Goal: Task Accomplishment & Management: Manage account settings

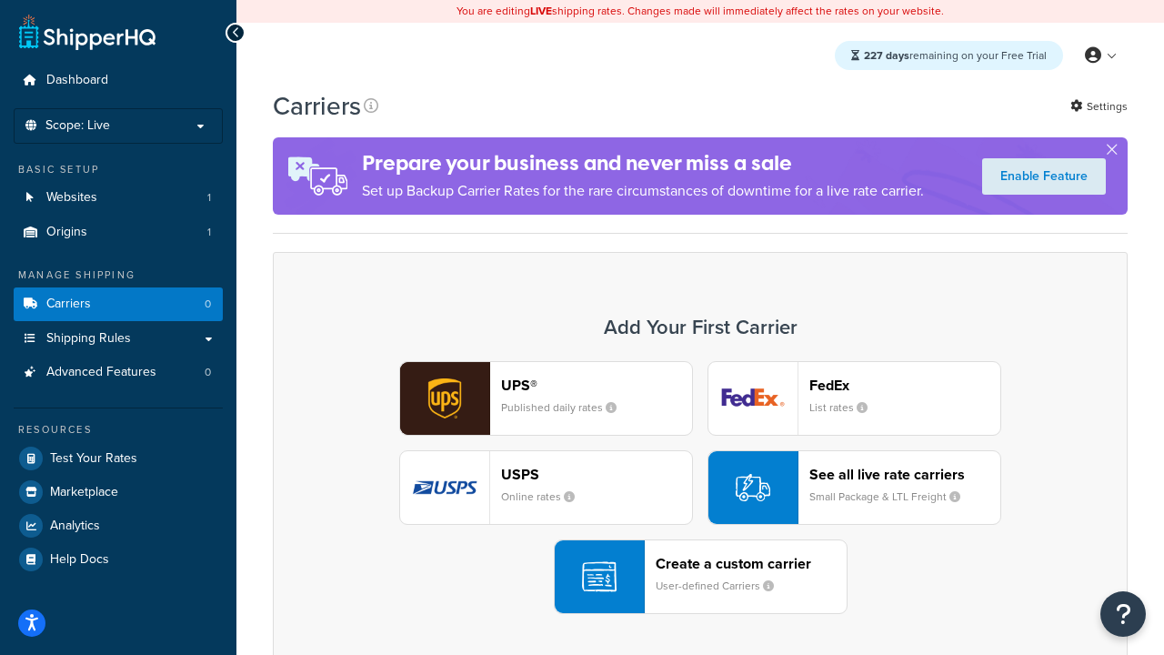
click at [700, 487] on div "UPS® Published daily rates FedEx List rates USPS Online rates See all live rate…" at bounding box center [700, 487] width 817 height 253
click at [905, 385] on header "FedEx" at bounding box center [904, 384] width 191 height 17
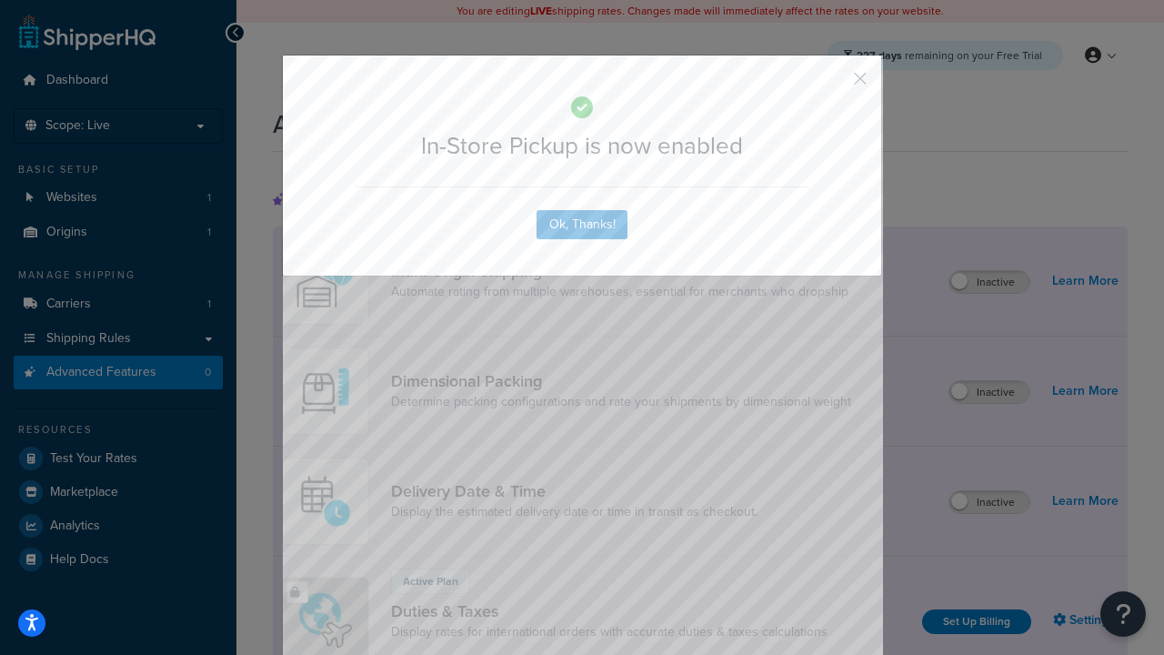
scroll to position [589, 0]
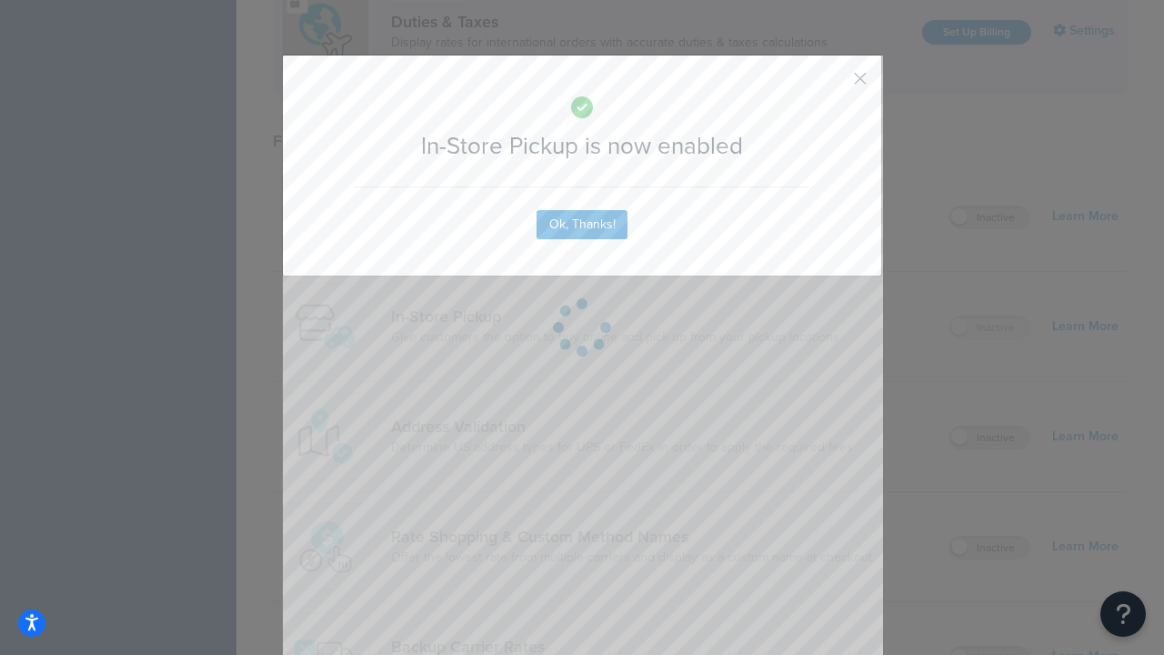
click at [833, 85] on button "button" at bounding box center [833, 85] width 5 height 5
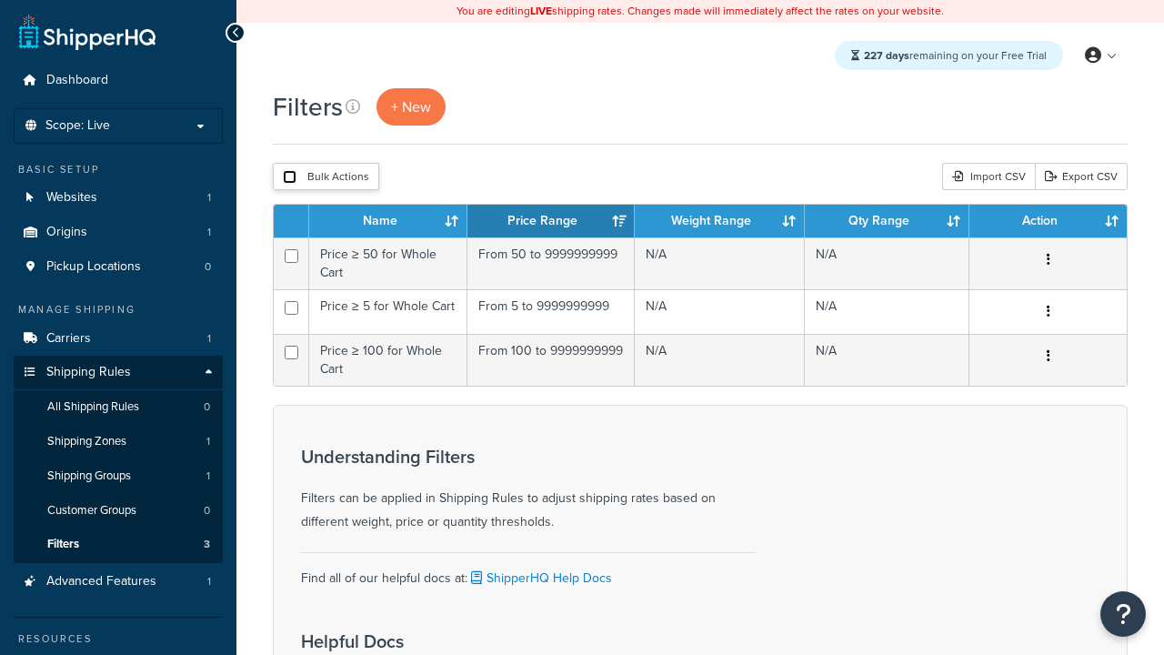
click at [289, 177] on input "checkbox" at bounding box center [290, 177] width 14 height 14
checkbox input "true"
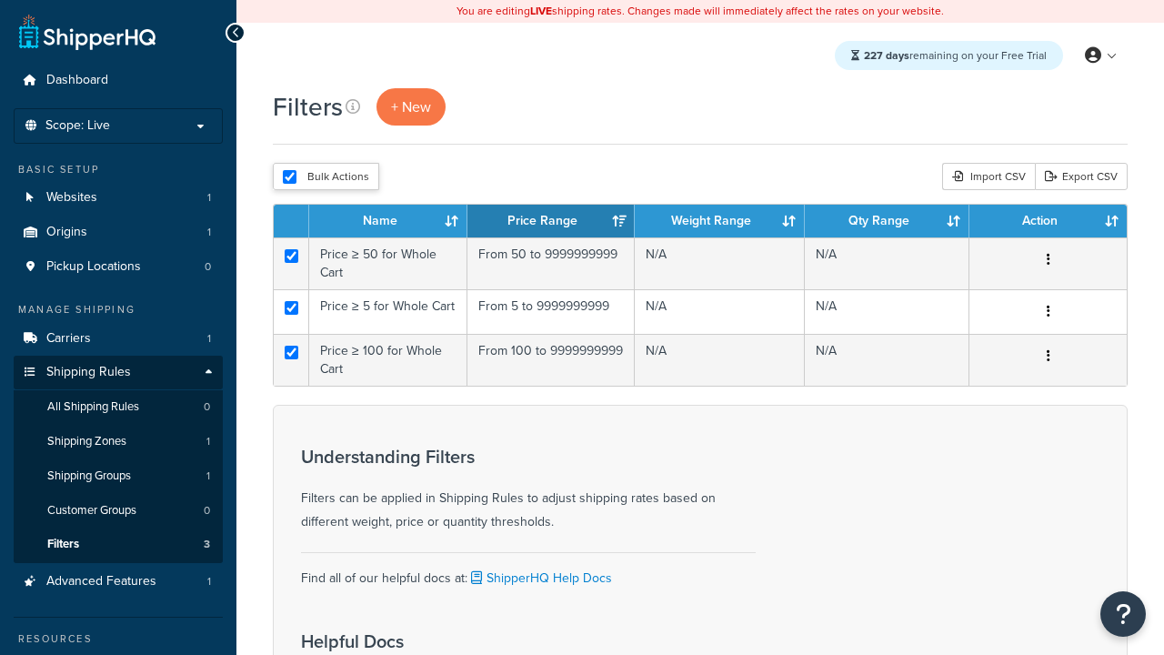
click at [0, 0] on button "Delete" at bounding box center [0, 0] width 0 height 0
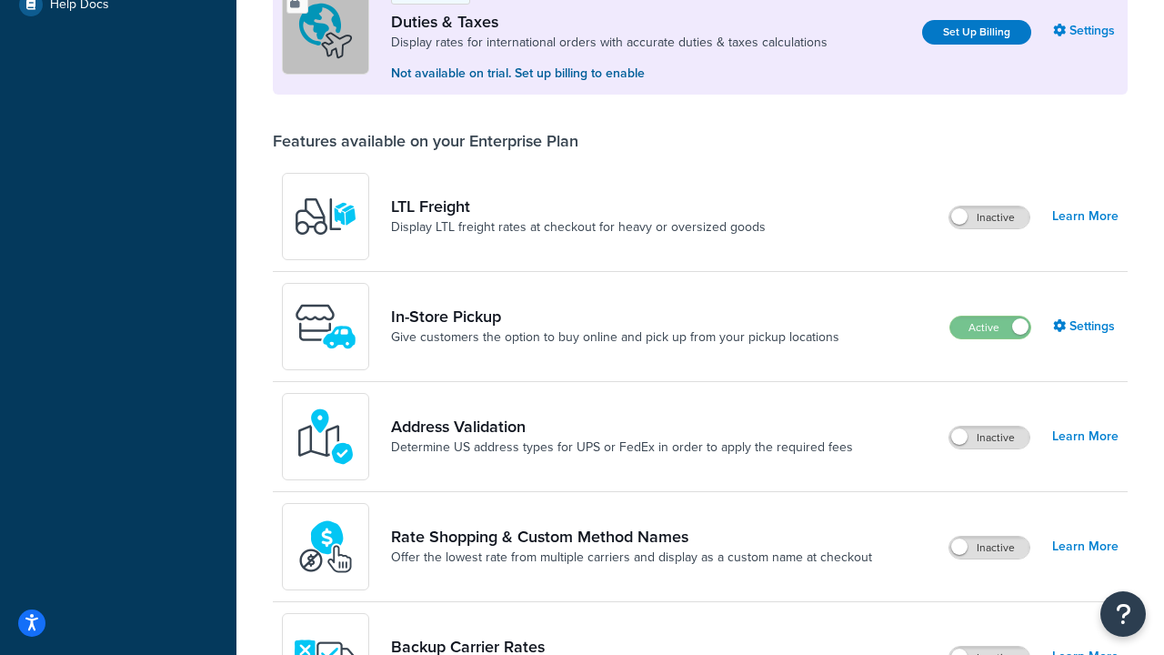
scroll to position [555, 0]
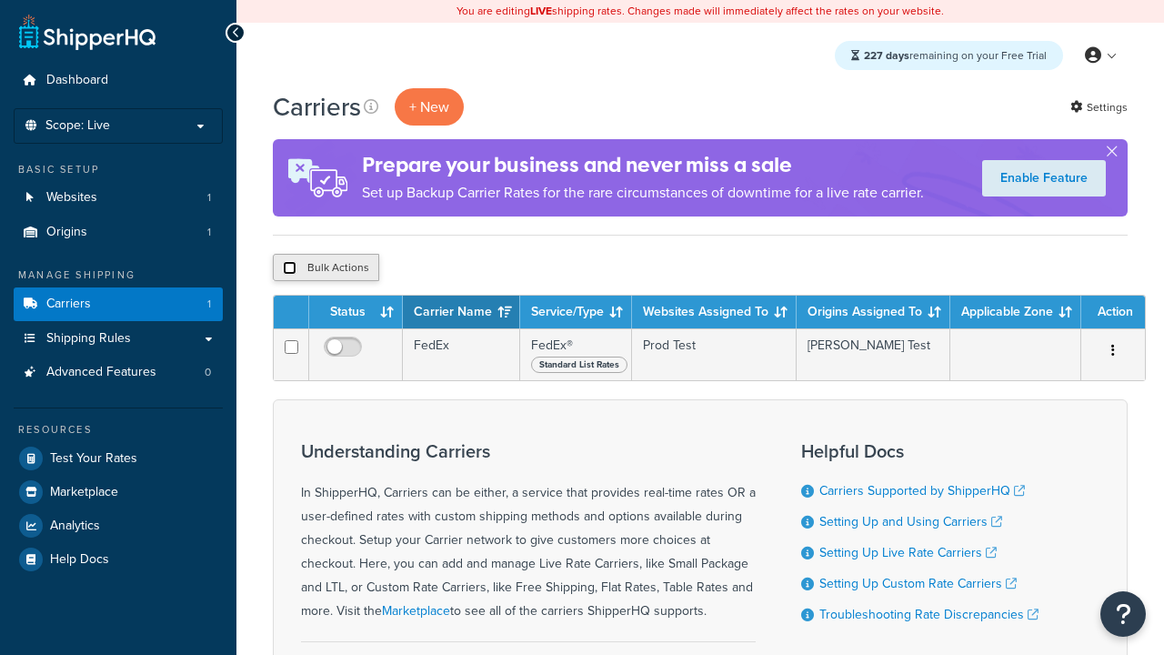
click at [289, 268] on input "checkbox" at bounding box center [290, 268] width 14 height 14
checkbox input "true"
click at [0, 0] on button "Delete" at bounding box center [0, 0] width 0 height 0
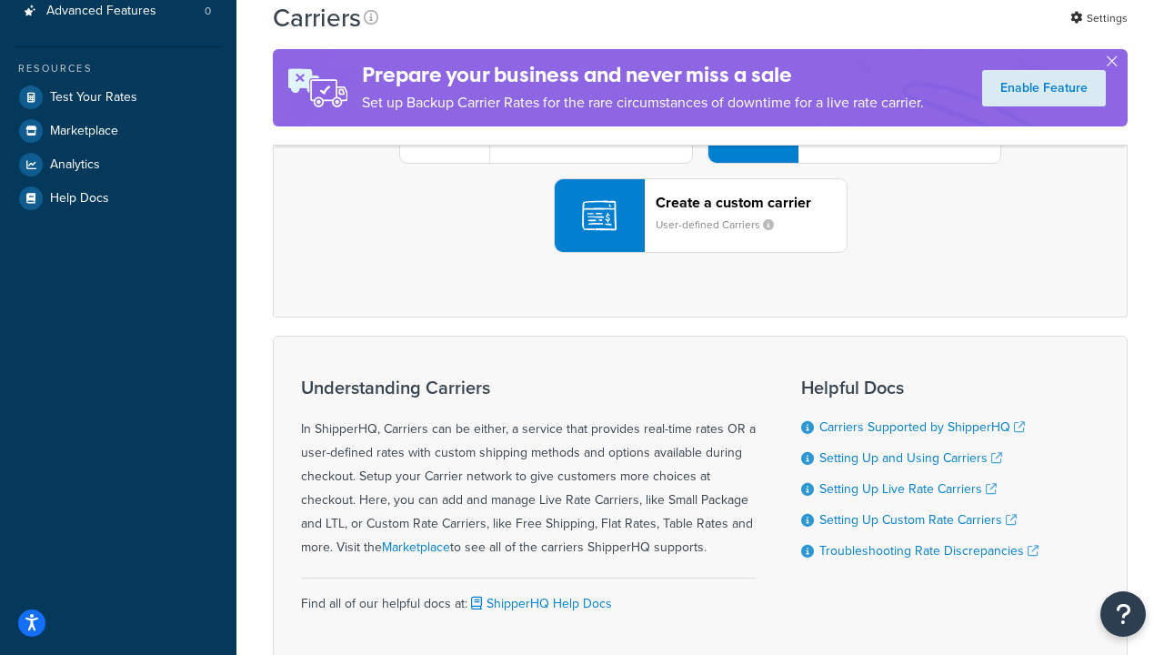
click at [700, 253] on div "UPS® Published daily rates FedEx List rates USPS Online rates See all live rate…" at bounding box center [700, 126] width 817 height 253
click at [700, 237] on div "Create a custom carrier User-defined Carriers" at bounding box center [751, 216] width 191 height 44
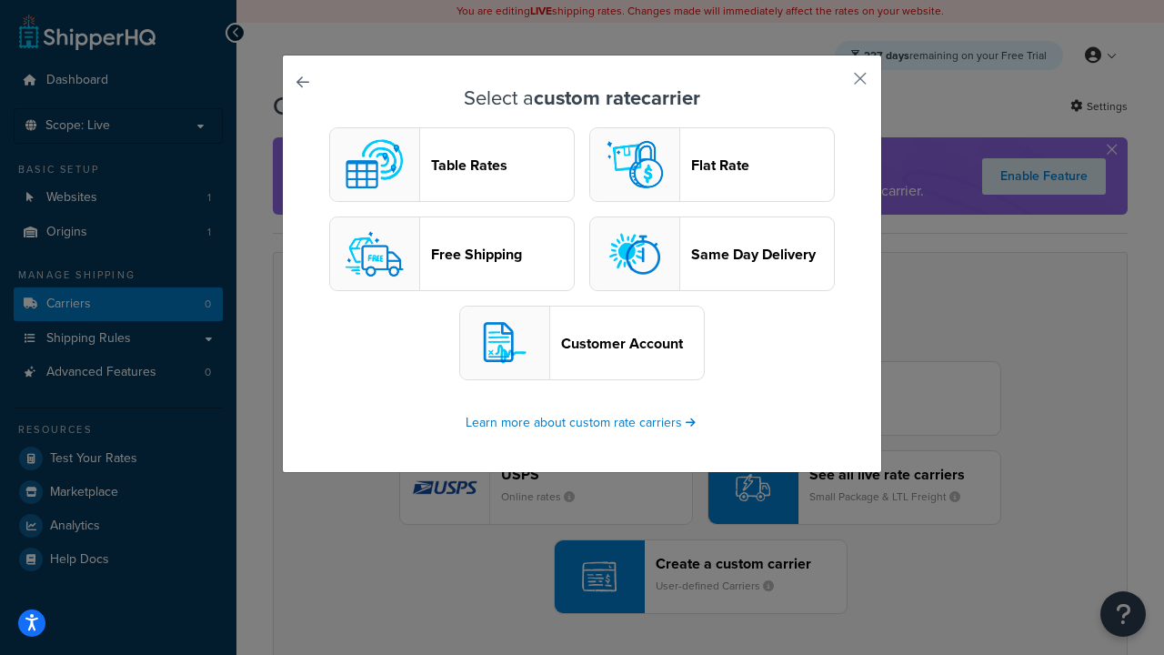
click at [452, 165] on header "Table Rates" at bounding box center [502, 164] width 143 height 17
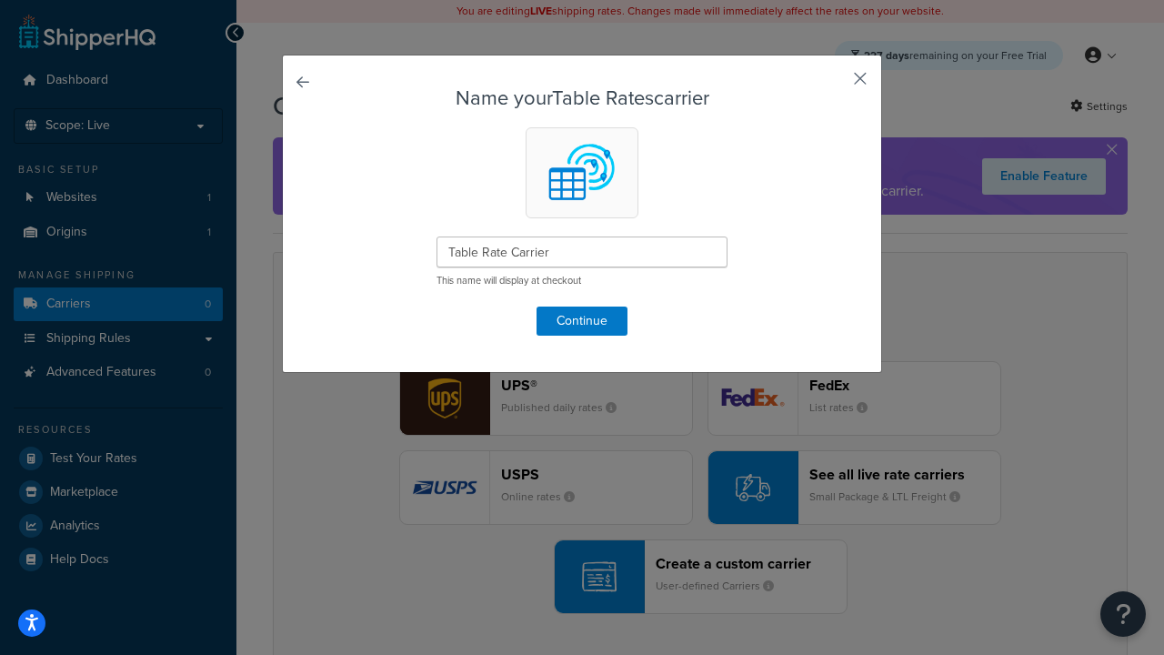
click at [833, 85] on button "button" at bounding box center [833, 85] width 5 height 5
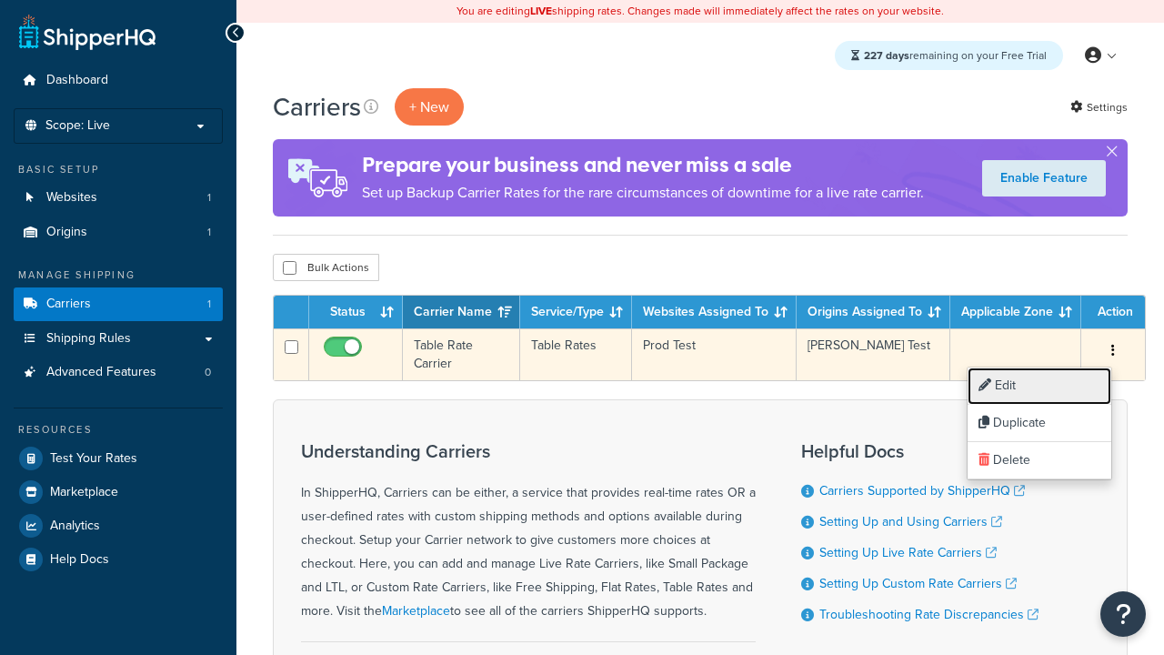
click at [1039, 386] on link "Edit" at bounding box center [1039, 385] width 144 height 37
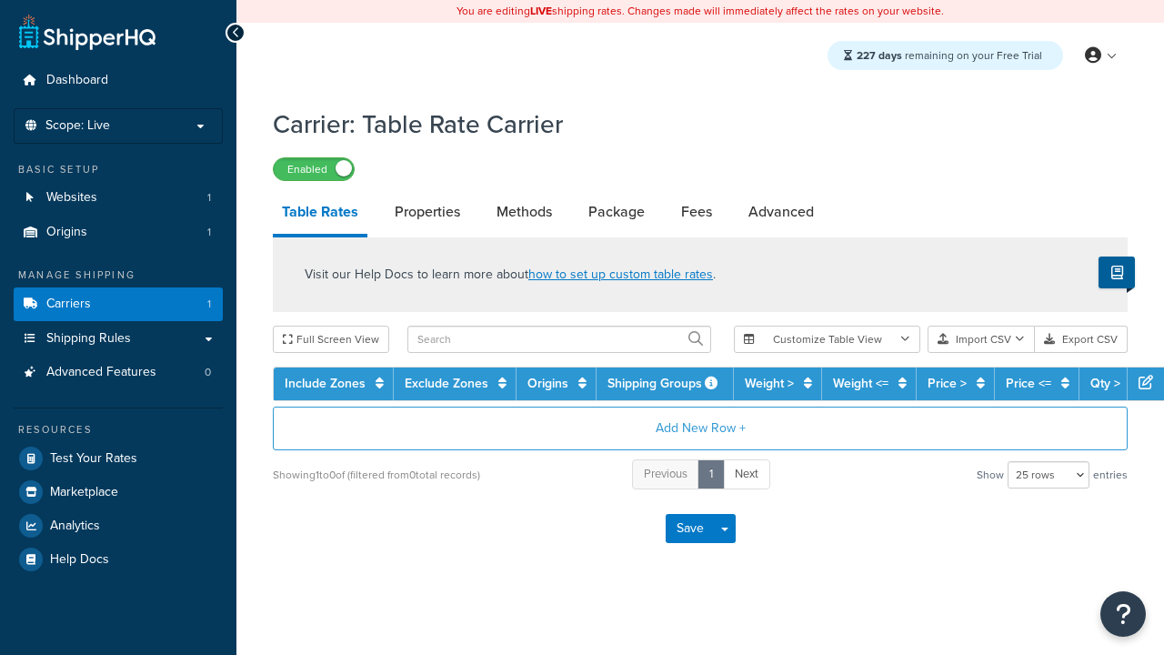
select select "25"
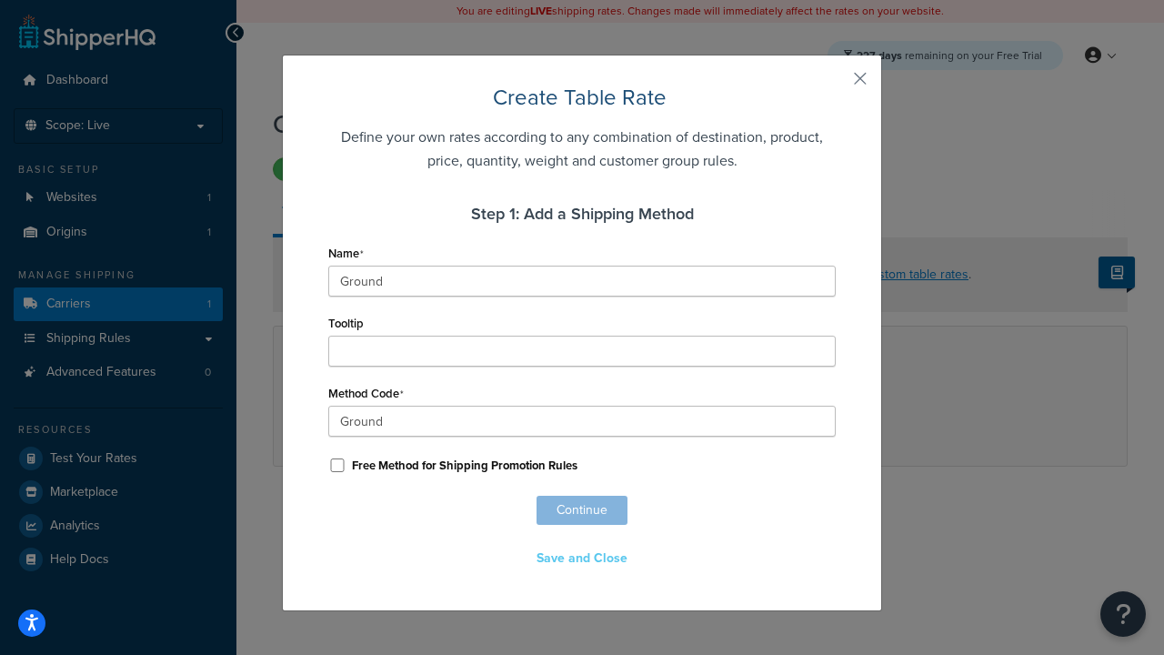
scroll to position [1137, 0]
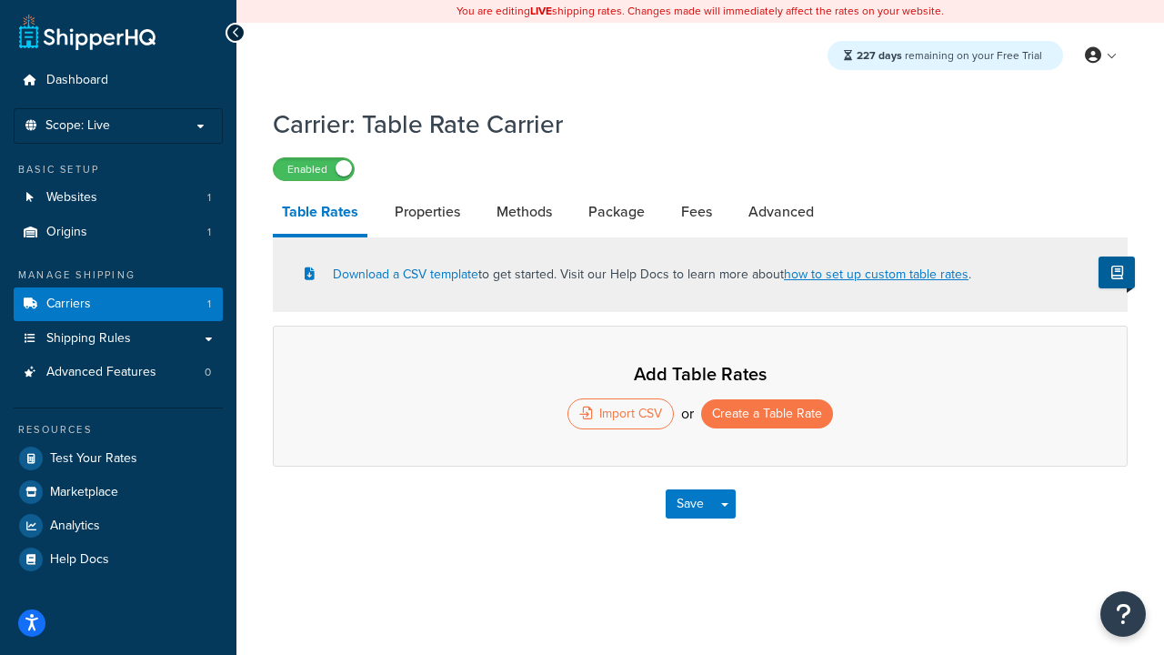
select select "25"
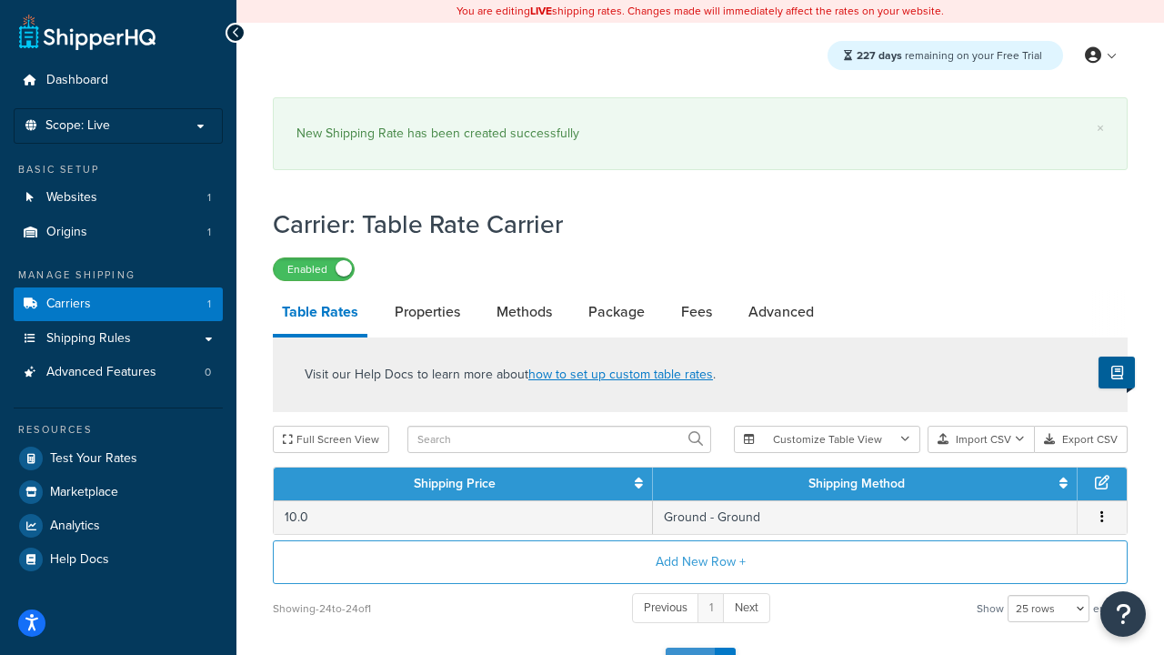
click at [689, 647] on button "Save" at bounding box center [690, 661] width 49 height 29
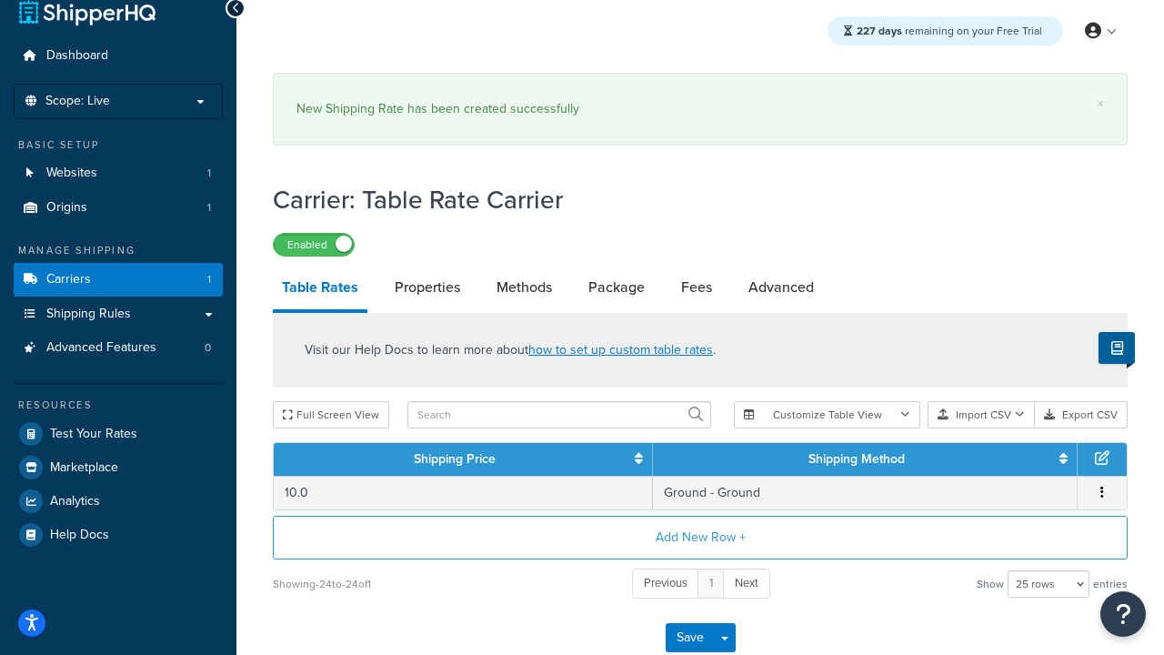
scroll to position [0, 0]
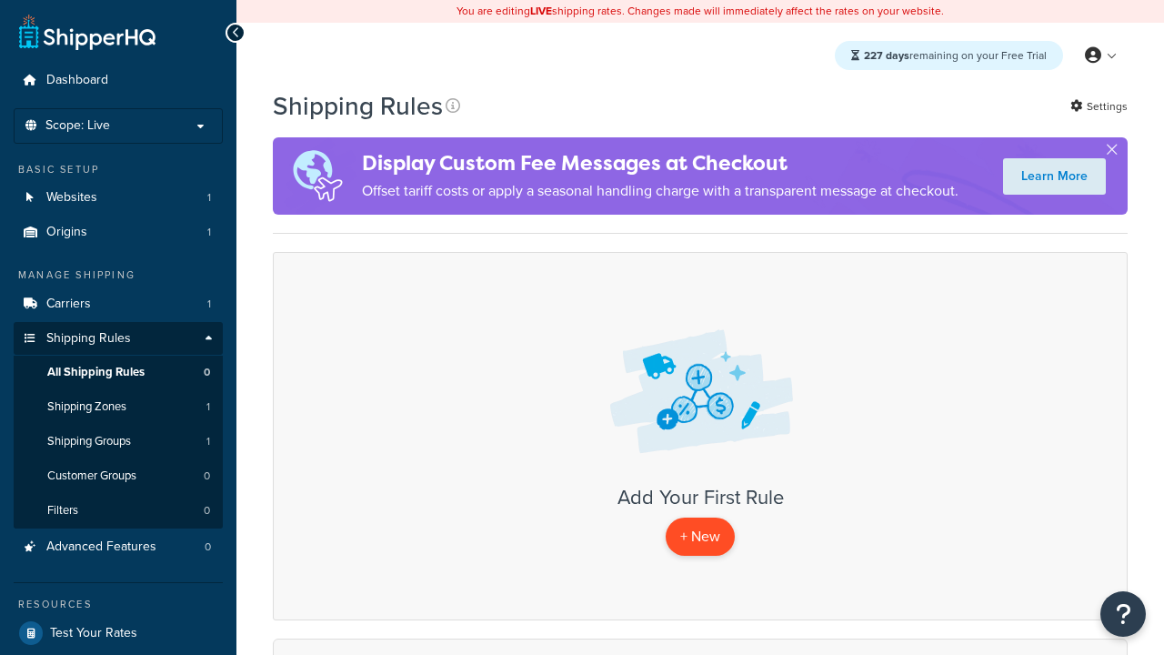
click at [700, 536] on p "+ New" at bounding box center [700, 535] width 69 height 37
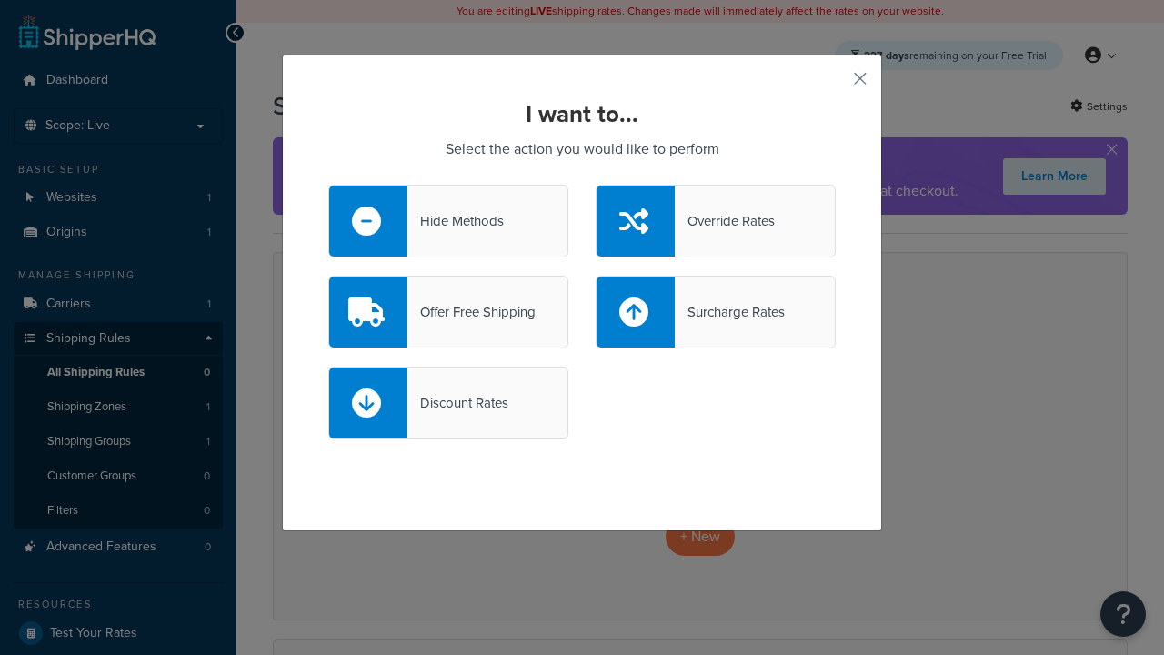
click at [716, 221] on div "Override Rates" at bounding box center [725, 220] width 100 height 25
click at [0, 0] on input "Override Rates" at bounding box center [0, 0] width 0 height 0
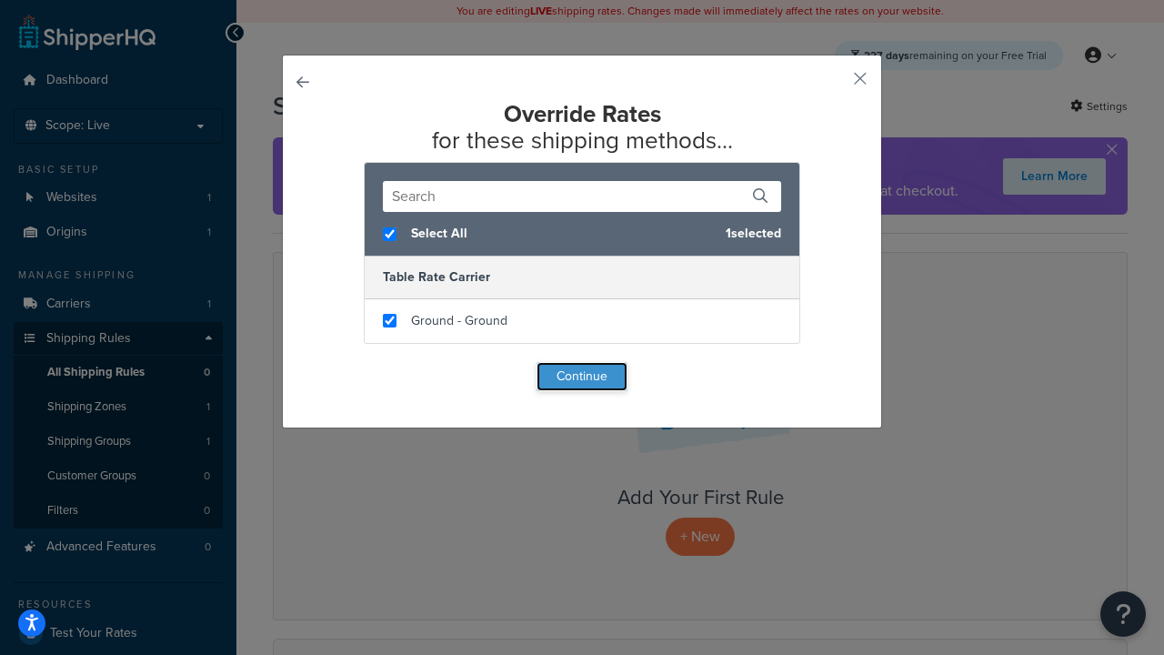
click at [582, 376] on button "Continue" at bounding box center [581, 376] width 91 height 29
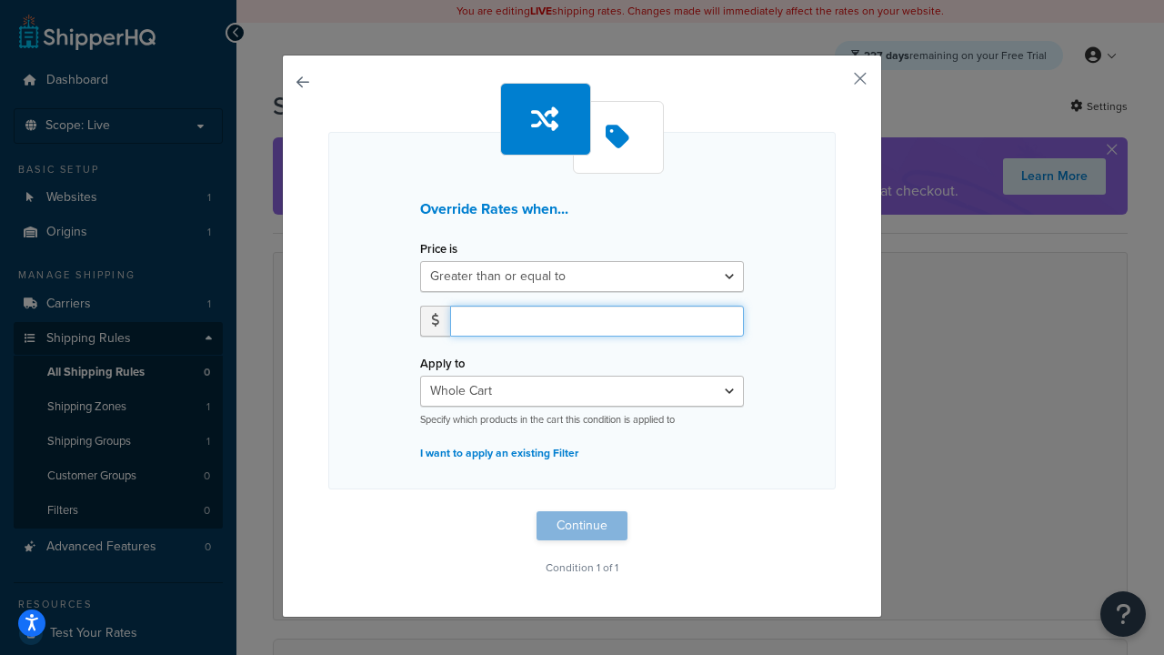
click at [596, 320] on input "number" at bounding box center [597, 321] width 294 height 31
type input "100"
click at [582, 526] on button "Continue" at bounding box center [581, 525] width 91 height 29
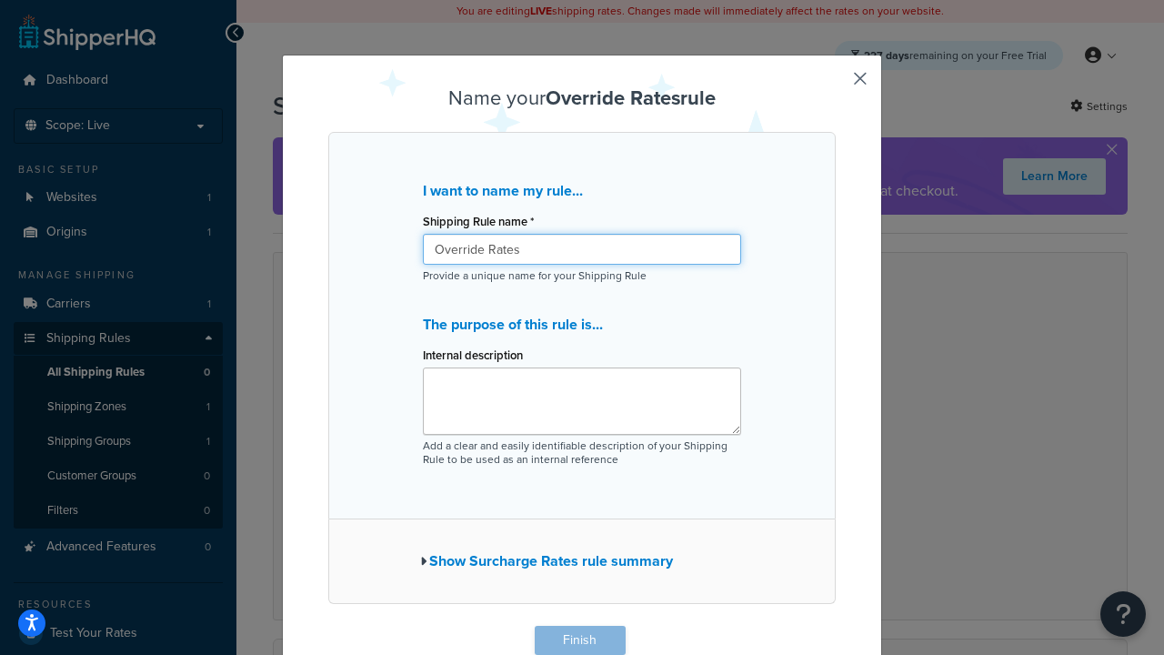
type input "Override Rates"
click at [579, 640] on button "Finish" at bounding box center [580, 640] width 91 height 29
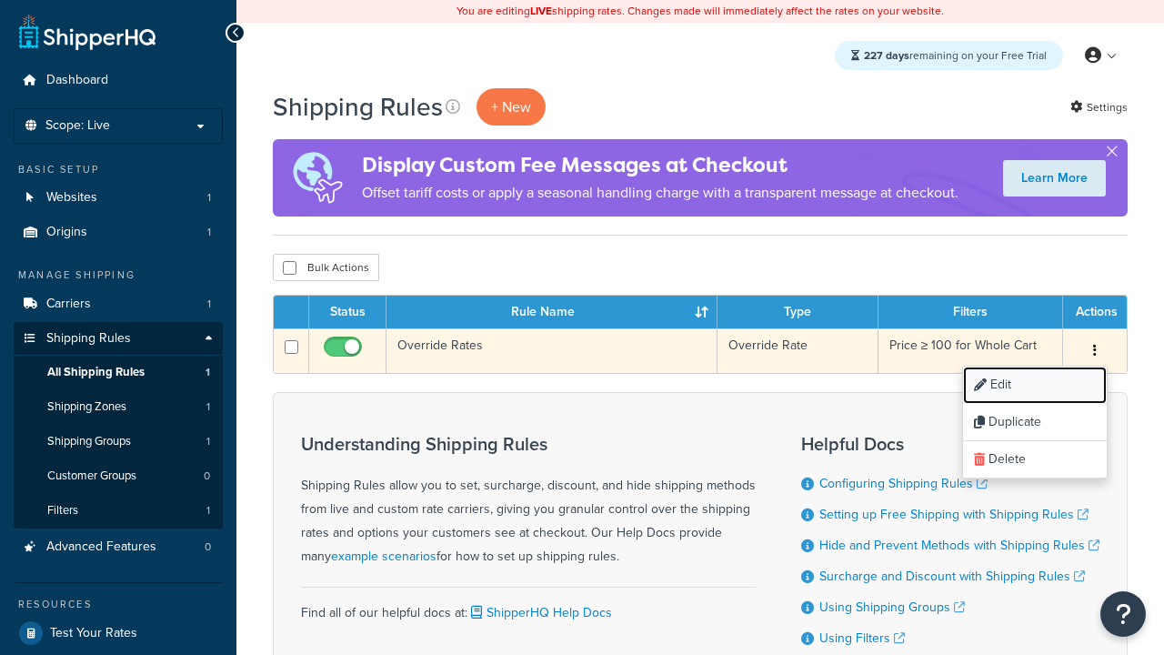
click at [1034, 386] on link "Edit" at bounding box center [1035, 384] width 144 height 37
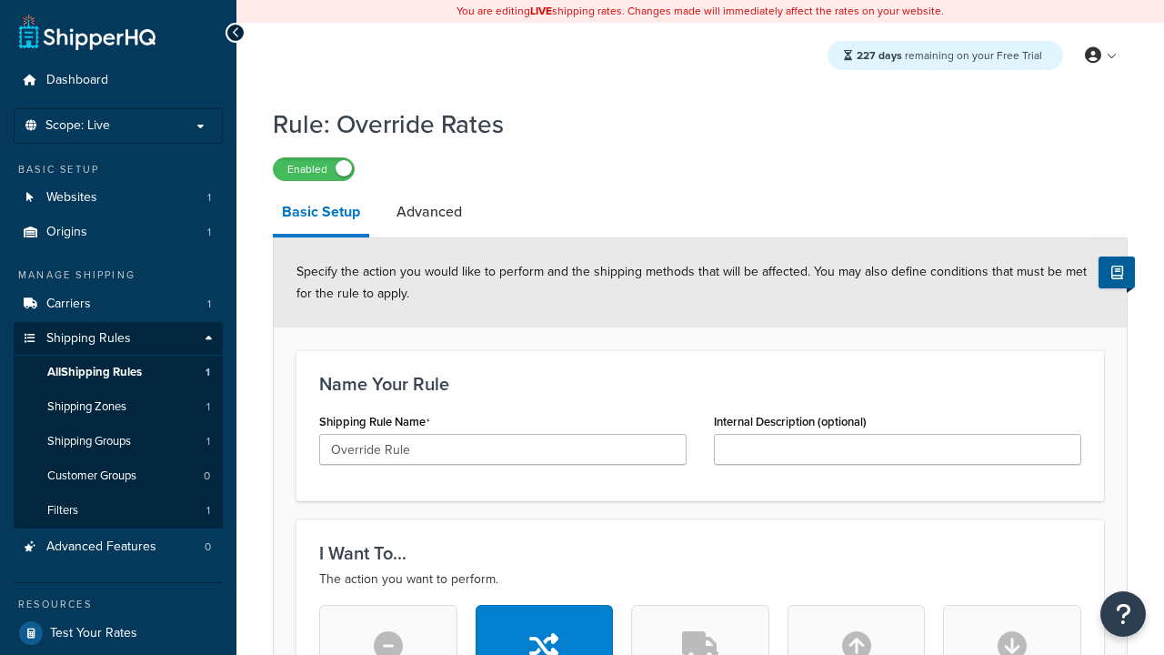
type input "Override Rule"
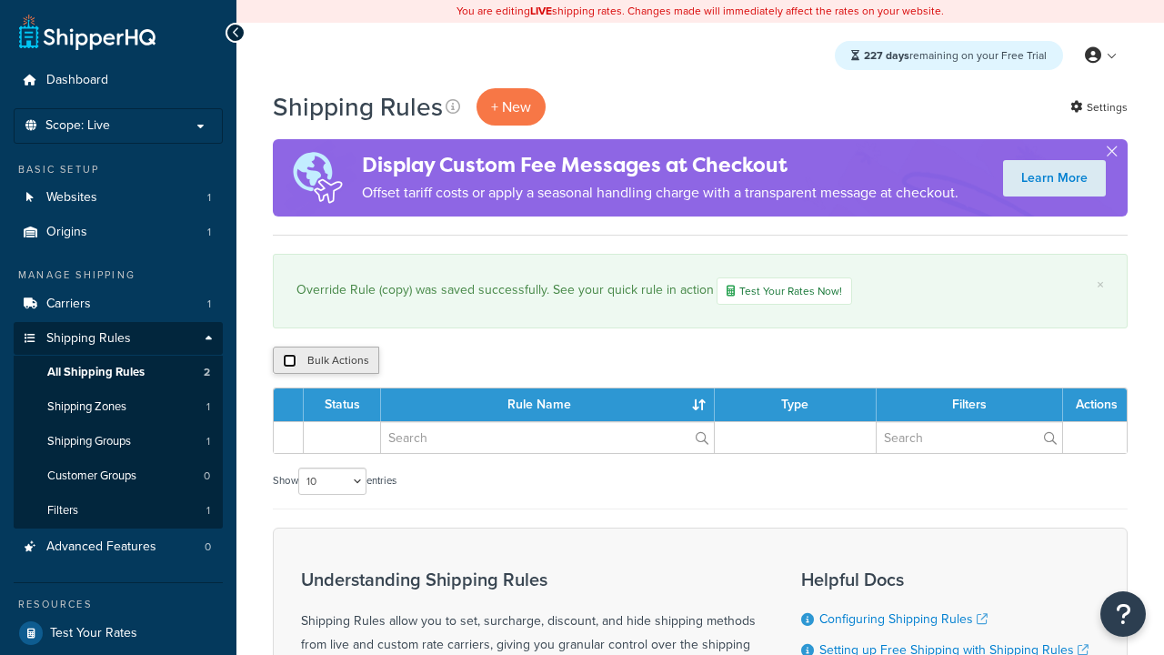
click at [289, 362] on input "checkbox" at bounding box center [290, 361] width 14 height 14
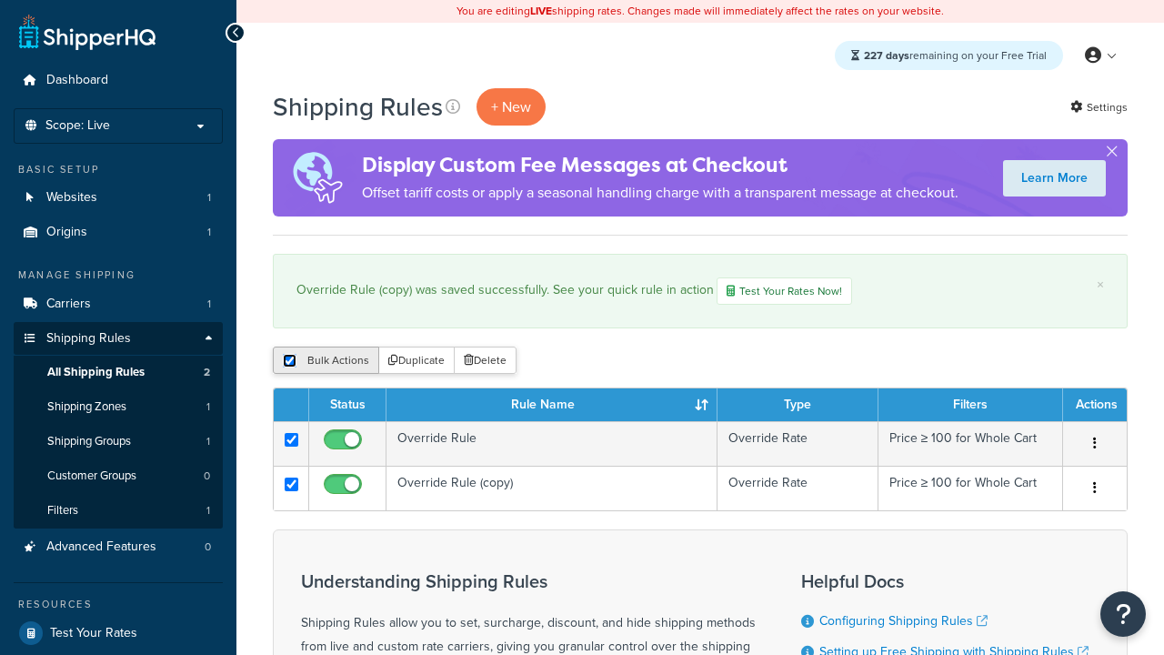
click at [289, 362] on input "checkbox" at bounding box center [290, 361] width 14 height 14
checkbox input "false"
click at [289, 362] on input "checkbox" at bounding box center [290, 361] width 14 height 14
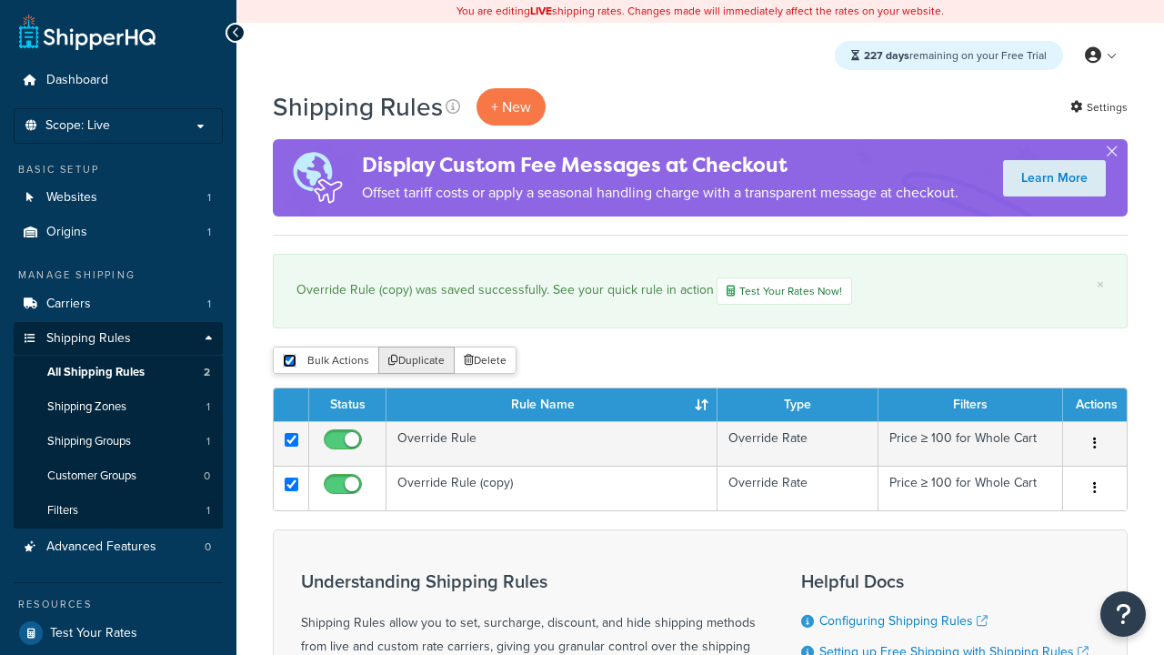
checkbox input "true"
click at [417, 362] on button "Duplicate" at bounding box center [416, 359] width 76 height 27
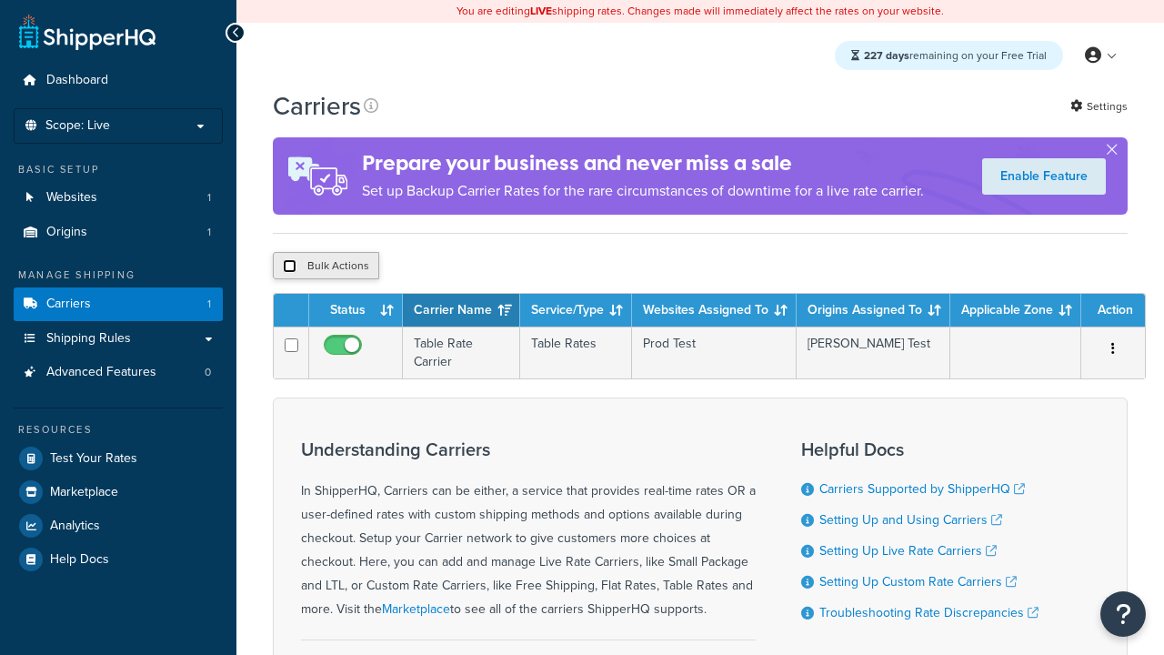
click at [289, 266] on input "checkbox" at bounding box center [290, 266] width 14 height 14
checkbox input "true"
click at [0, 0] on button "Delete" at bounding box center [0, 0] width 0 height 0
